Goal: Task Accomplishment & Management: Use online tool/utility

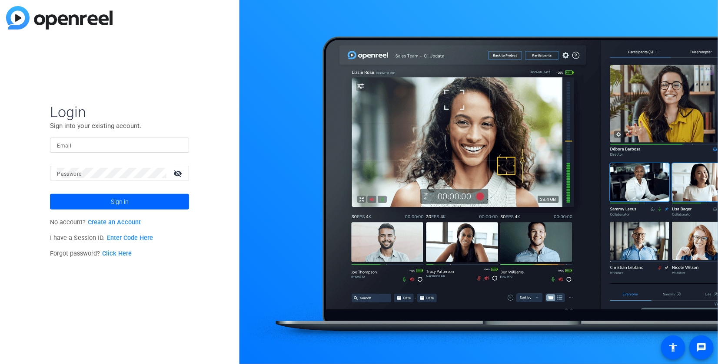
click at [106, 141] on input "Email" at bounding box center [119, 145] width 125 height 10
type input "rweiss@multivisiondigital.com"
click at [139, 201] on span at bounding box center [119, 202] width 139 height 21
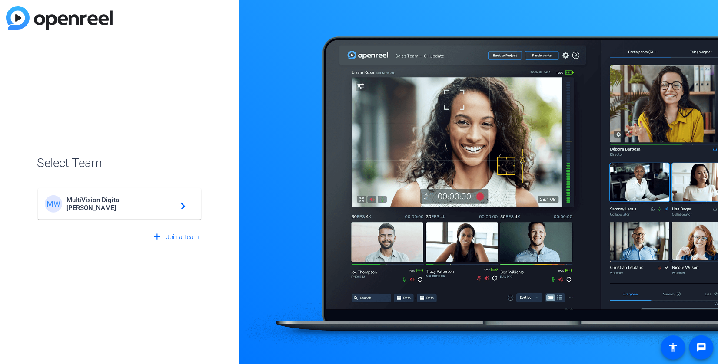
click at [139, 201] on span "MultiVision Digital - Robert Weiss" at bounding box center [120, 204] width 109 height 16
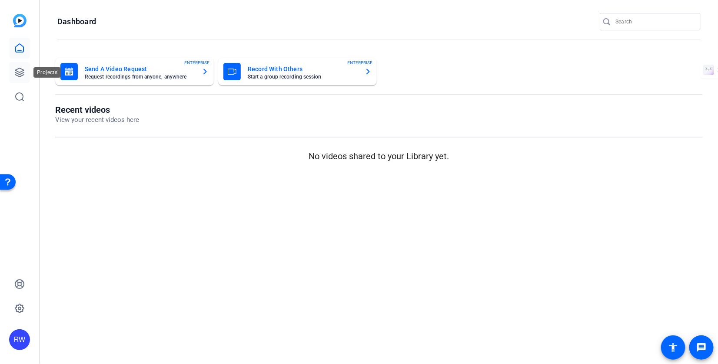
click at [20, 72] on icon at bounding box center [19, 72] width 9 height 9
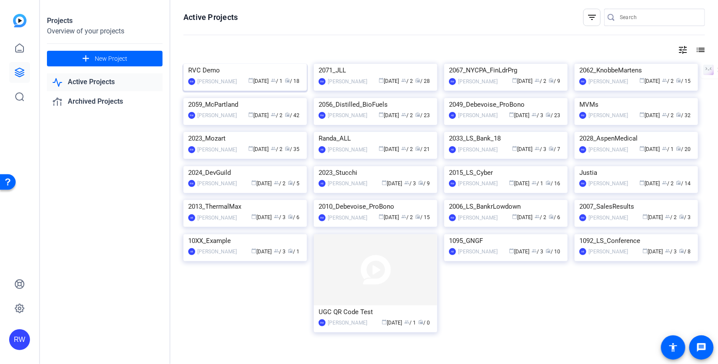
click at [235, 64] on img at bounding box center [244, 64] width 123 height 0
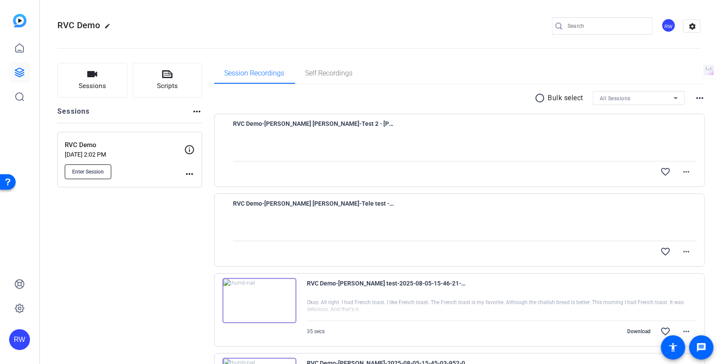
click at [80, 170] on span "Enter Session" at bounding box center [88, 172] width 32 height 7
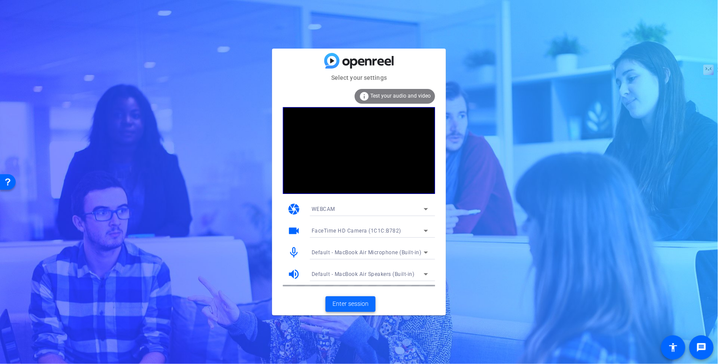
click at [361, 305] on span "Enter session" at bounding box center [350, 304] width 36 height 9
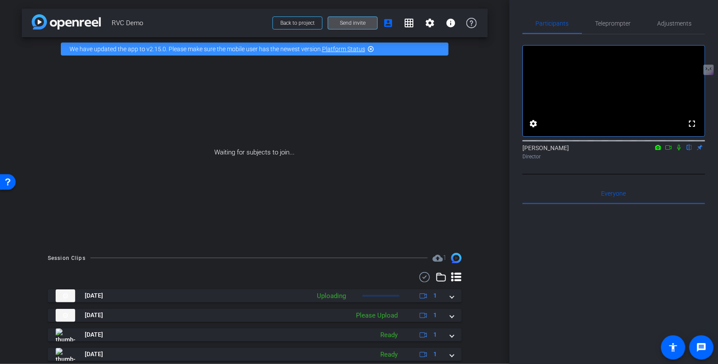
click at [340, 22] on span at bounding box center [352, 23] width 49 height 21
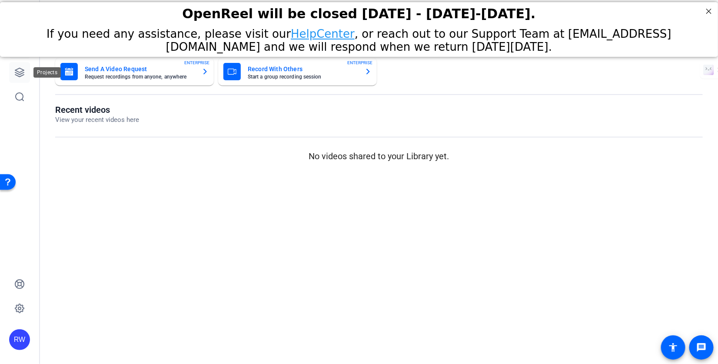
click at [20, 74] on icon at bounding box center [19, 72] width 9 height 9
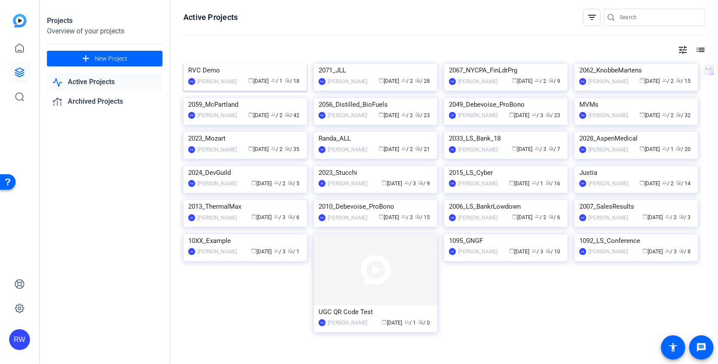
click at [223, 64] on img at bounding box center [244, 64] width 123 height 0
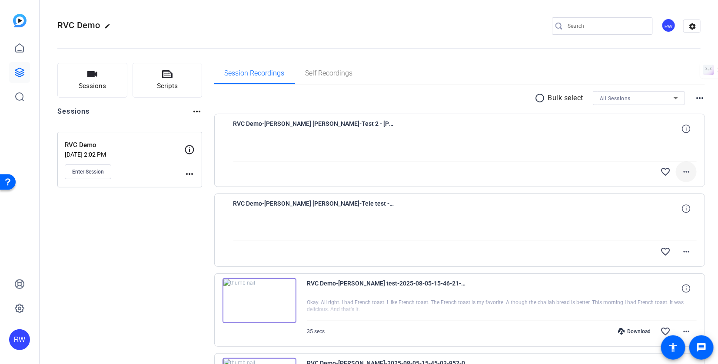
click at [684, 172] on mat-icon "more_horiz" at bounding box center [686, 172] width 10 height 10
click at [683, 251] on div at bounding box center [359, 182] width 718 height 364
click at [683, 251] on mat-icon "more_horiz" at bounding box center [686, 252] width 10 height 10
click at [671, 266] on span "Upload" at bounding box center [672, 269] width 35 height 10
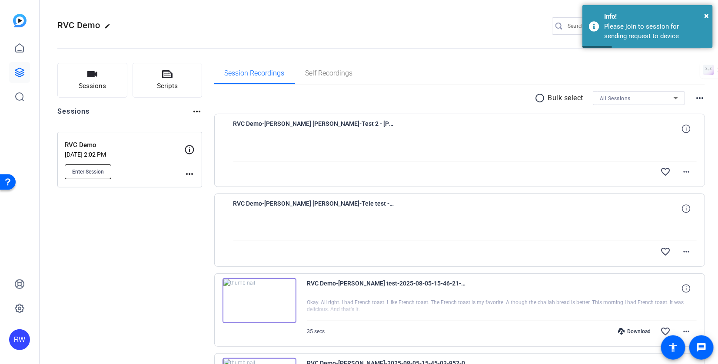
click at [90, 170] on span "Enter Session" at bounding box center [88, 172] width 32 height 7
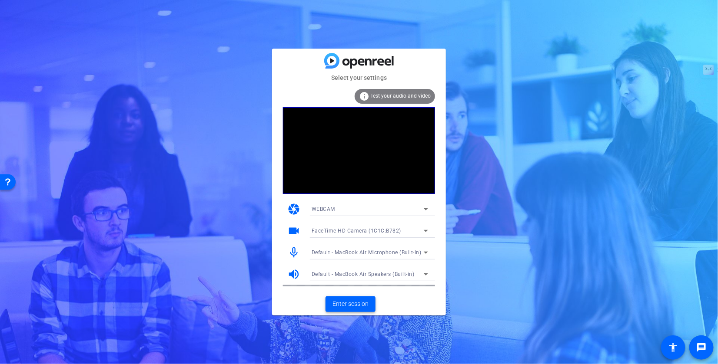
click at [356, 304] on span "Enter session" at bounding box center [350, 304] width 36 height 9
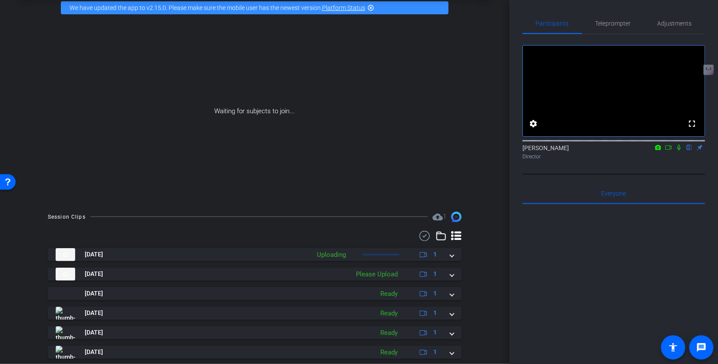
scroll to position [42, 0]
